Goal: Transaction & Acquisition: Purchase product/service

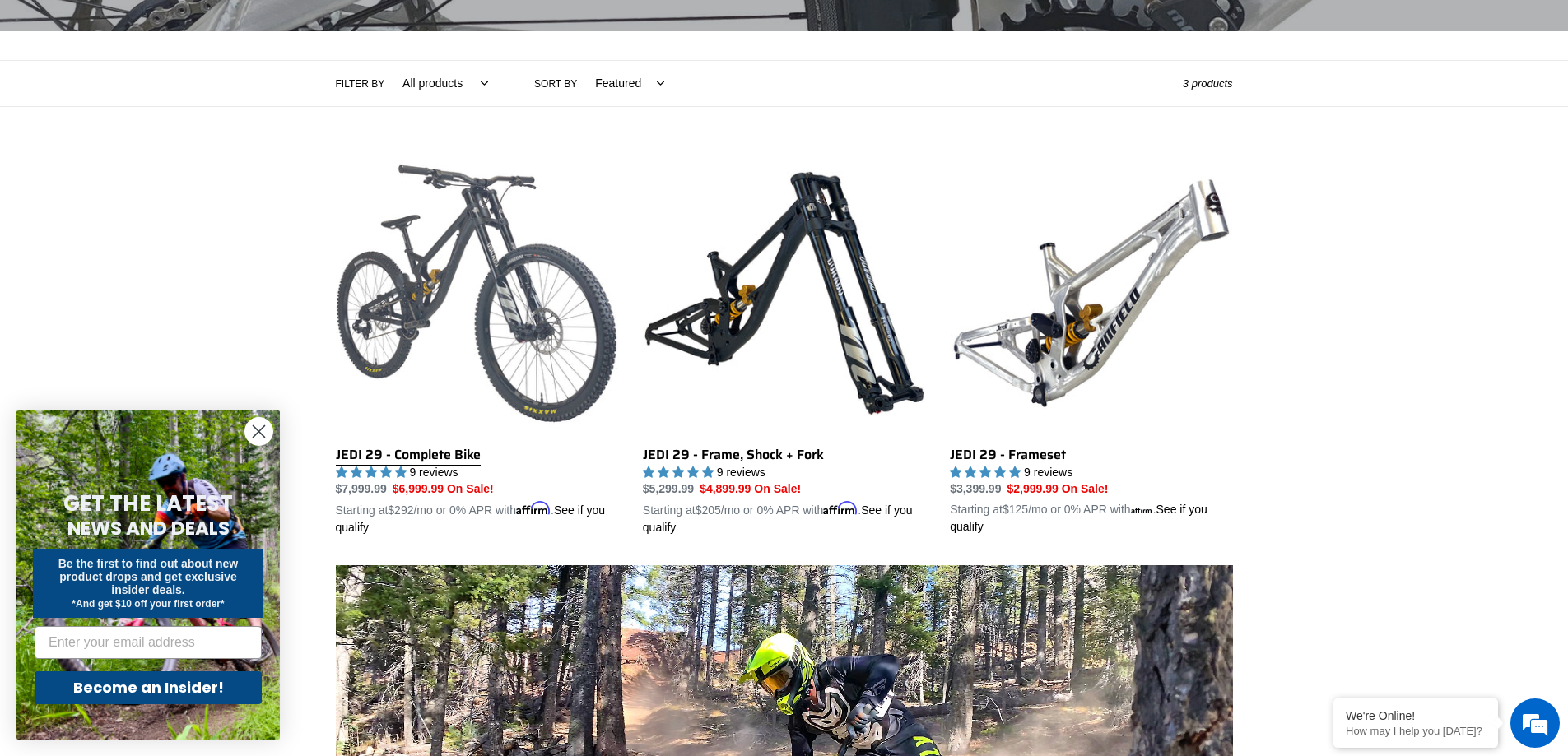
click at [424, 296] on link "JEDI 29 - Complete Bike" at bounding box center [476, 345] width 282 height 385
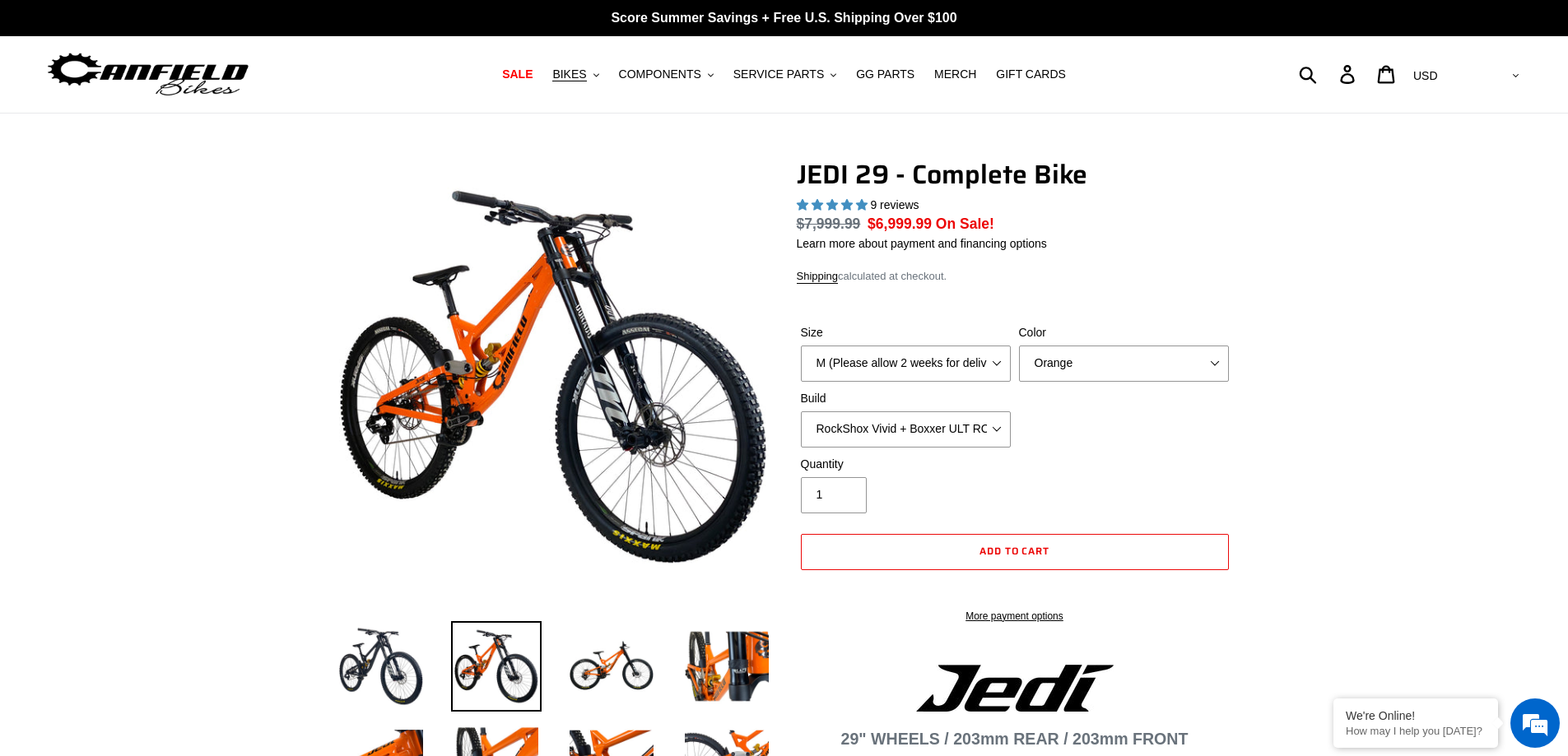
select select "highest-rating"
drag, startPoint x: 0, startPoint y: 0, endPoint x: 883, endPoint y: 361, distance: 953.9
click at [883, 361] on select "M (Please allow 2 weeks for delivery) L (Please allow 2 weeks for delivery) XL …" at bounding box center [906, 363] width 210 height 36
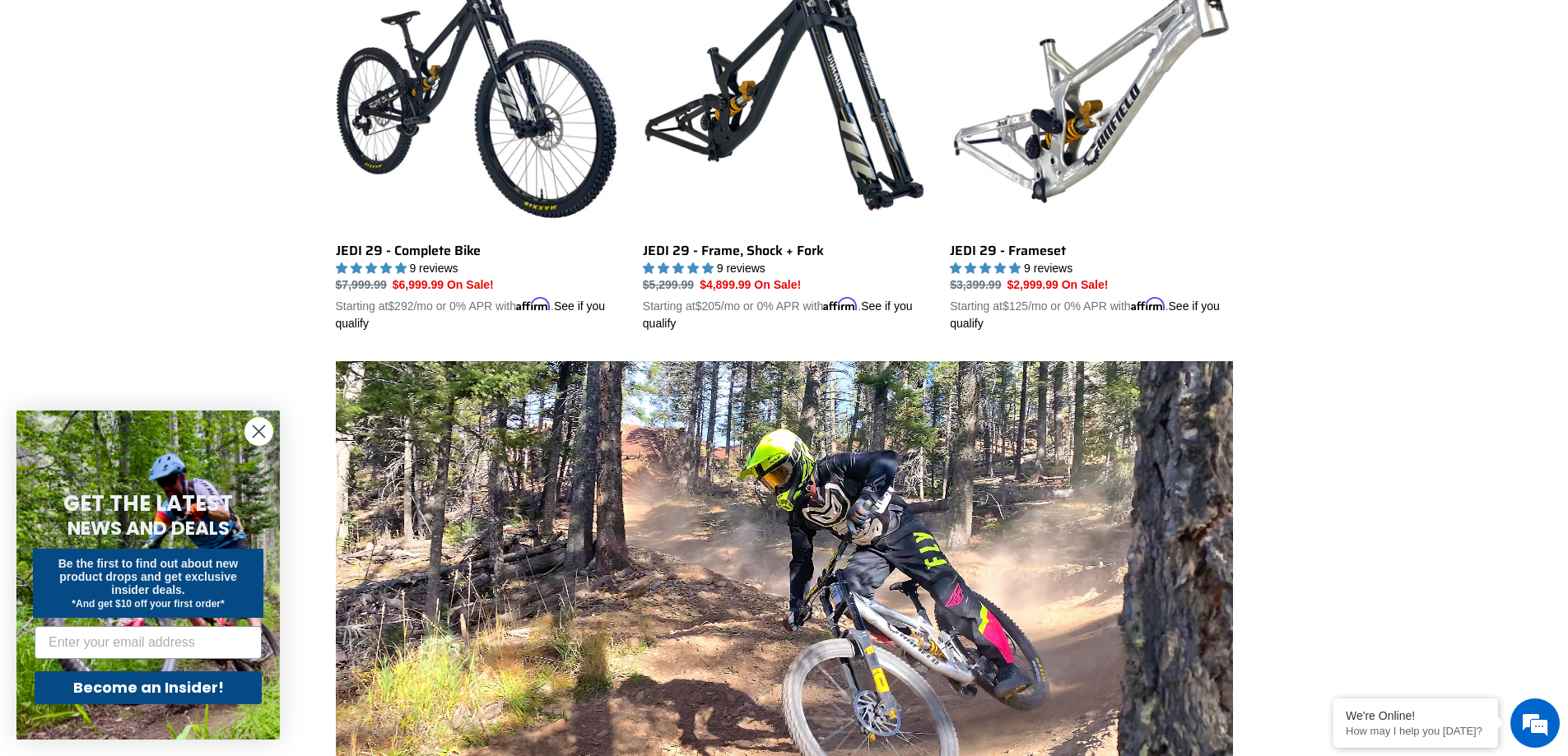
scroll to position [329, 0]
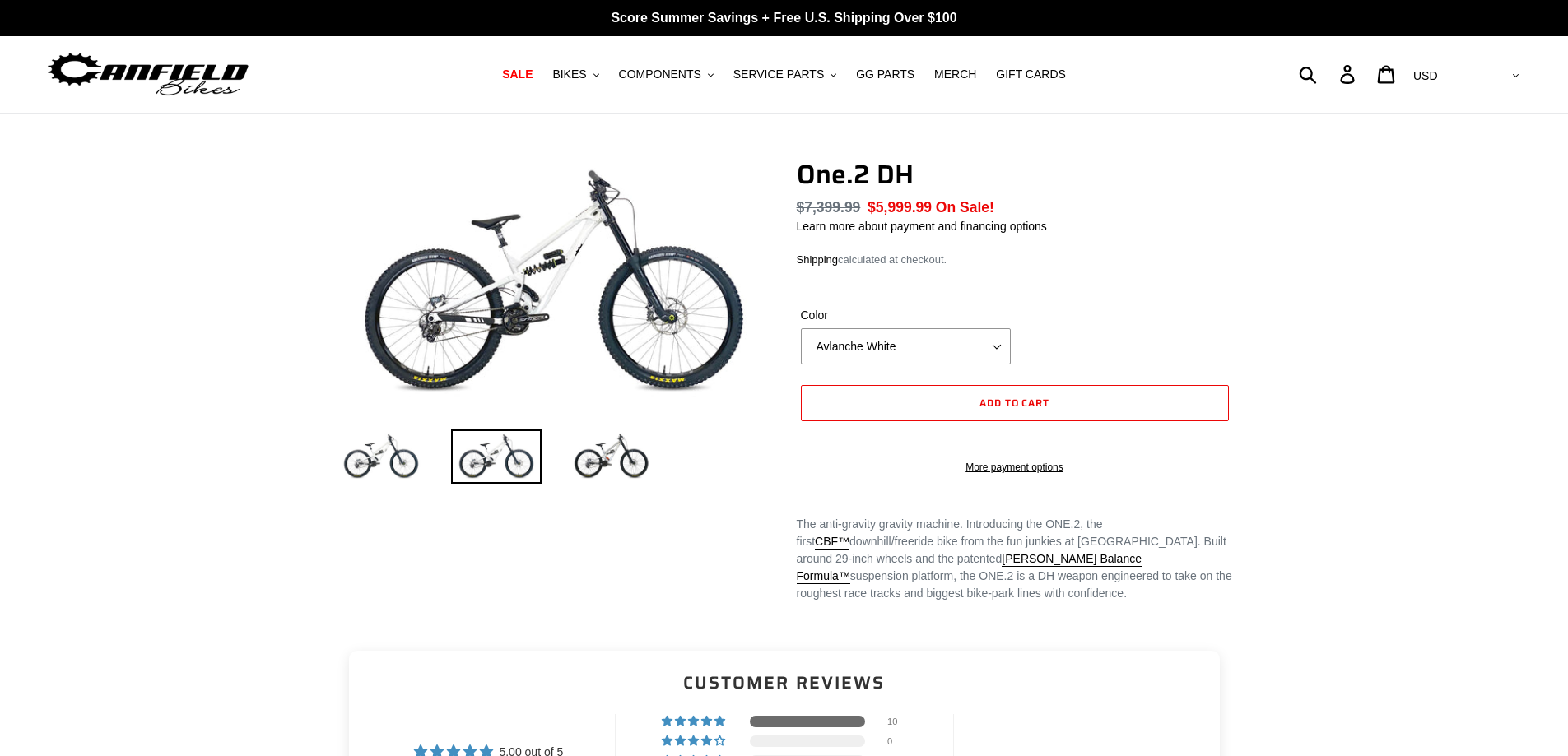
select select "highest-rating"
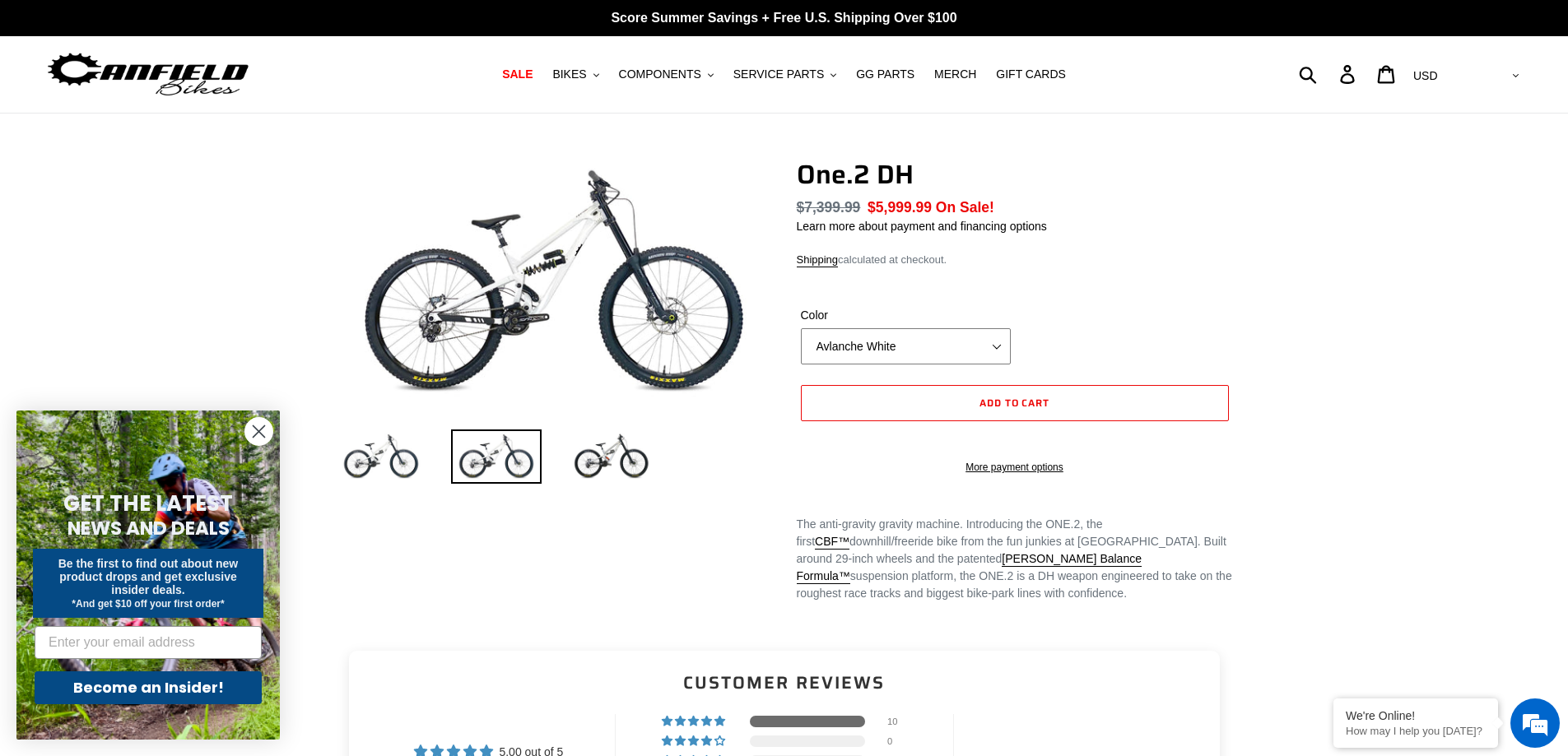
click at [916, 348] on select "Avlanche White Bentonite Grey" at bounding box center [906, 346] width 210 height 36
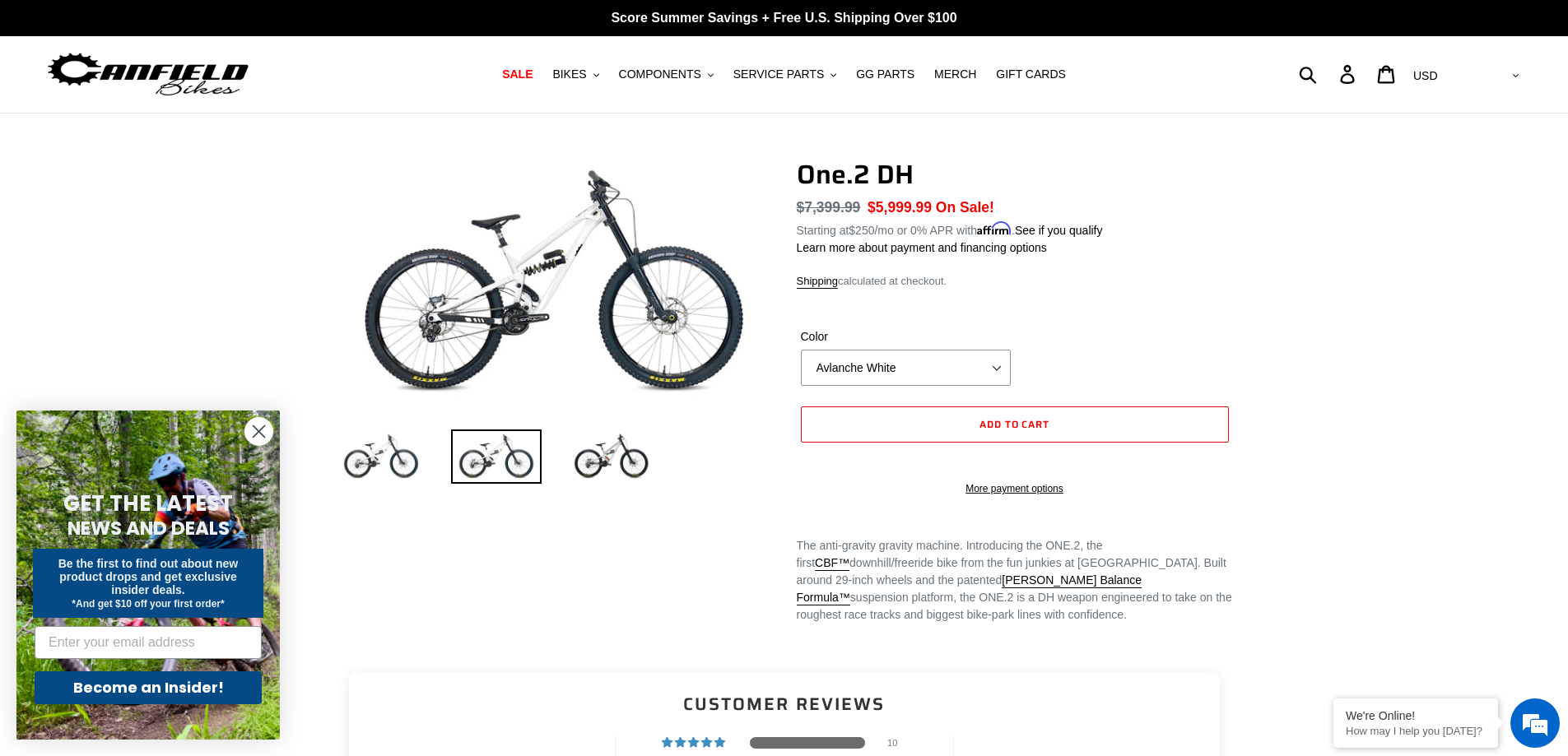
click at [915, 348] on div "Color Avlanche White Bentonite Grey" at bounding box center [906, 356] width 218 height 58
